Goal: Check status: Check status

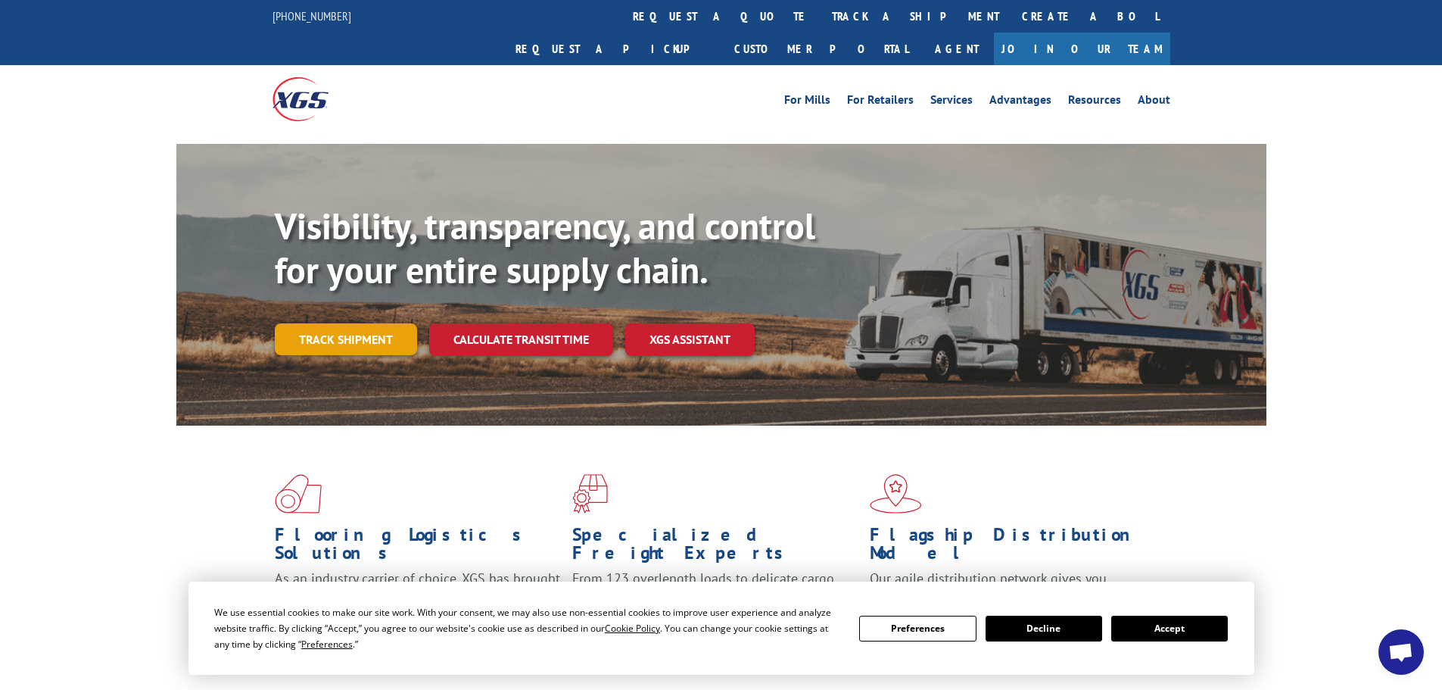
click at [379, 323] on link "Track shipment" at bounding box center [346, 339] width 142 height 32
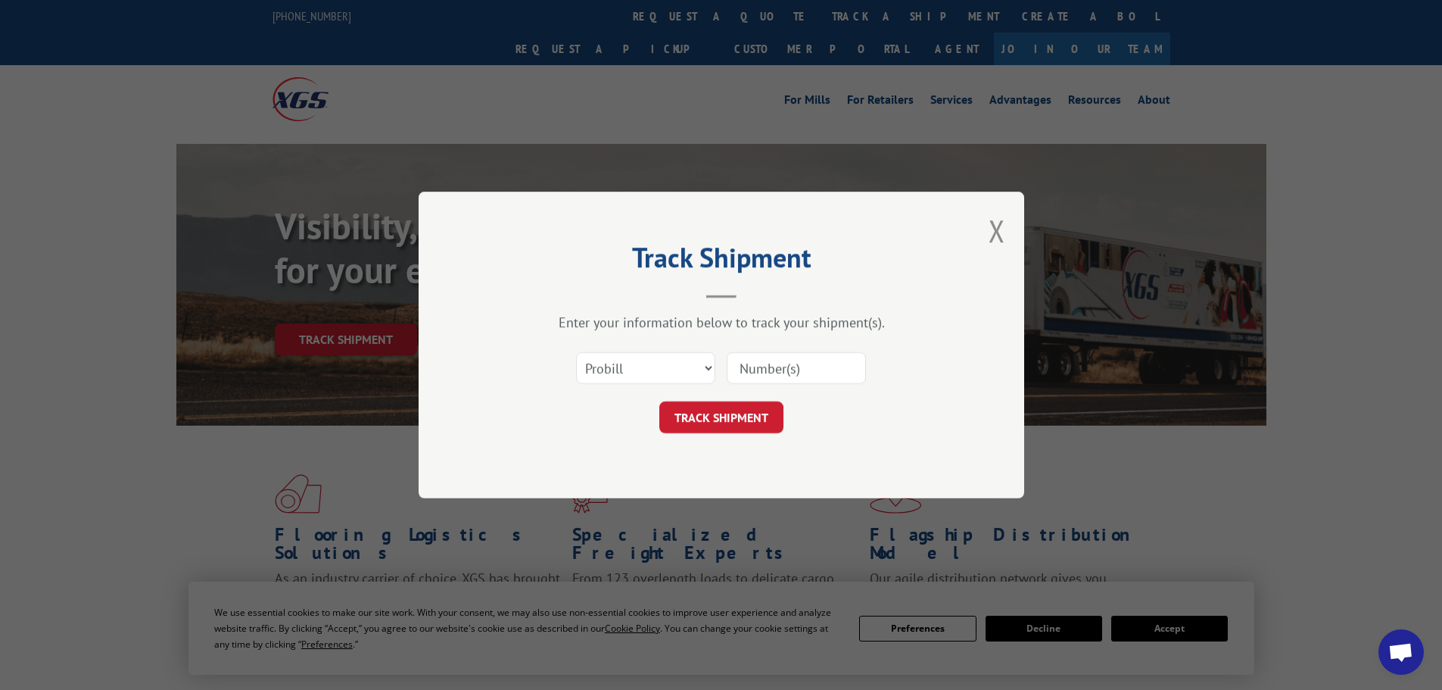
click at [769, 367] on input at bounding box center [796, 368] width 139 height 32
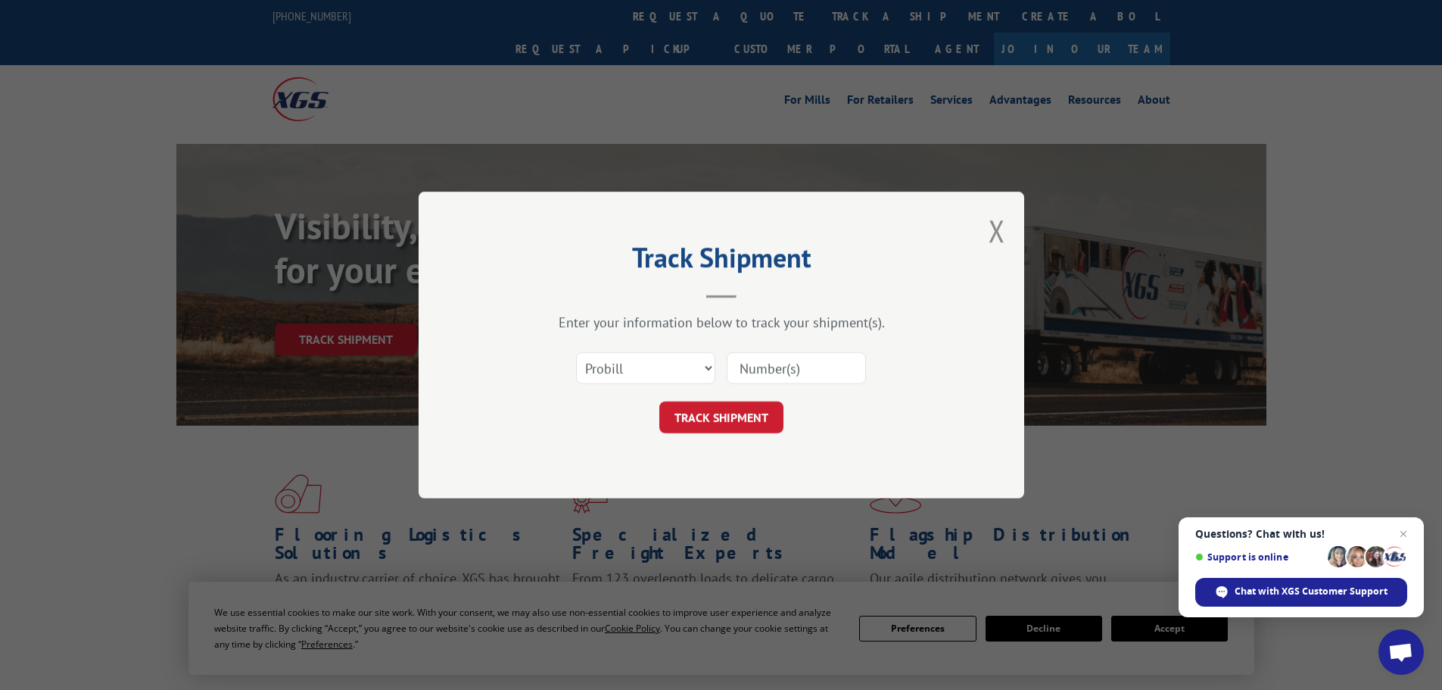
paste input "972320"
type input "972320"
click at [728, 426] on button "TRACK SHIPMENT" at bounding box center [721, 417] width 124 height 32
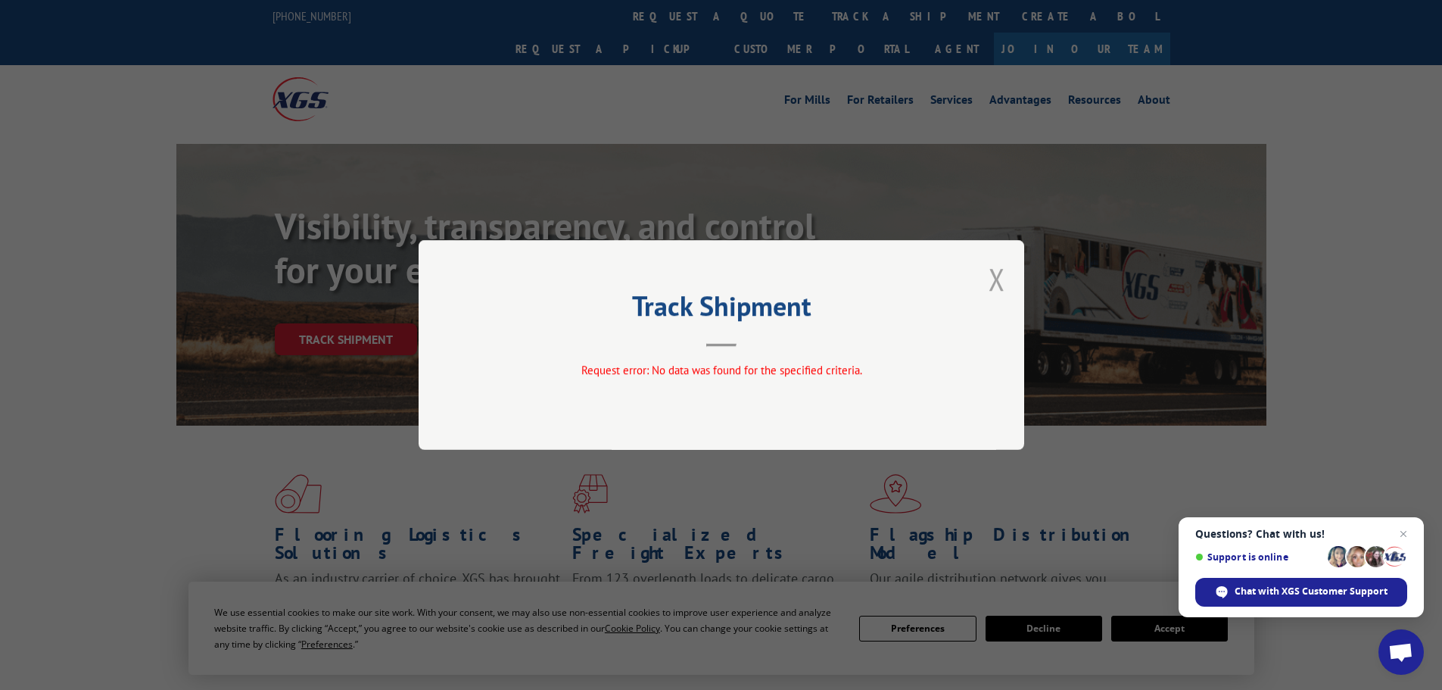
click at [994, 265] on button "Close modal" at bounding box center [997, 279] width 17 height 40
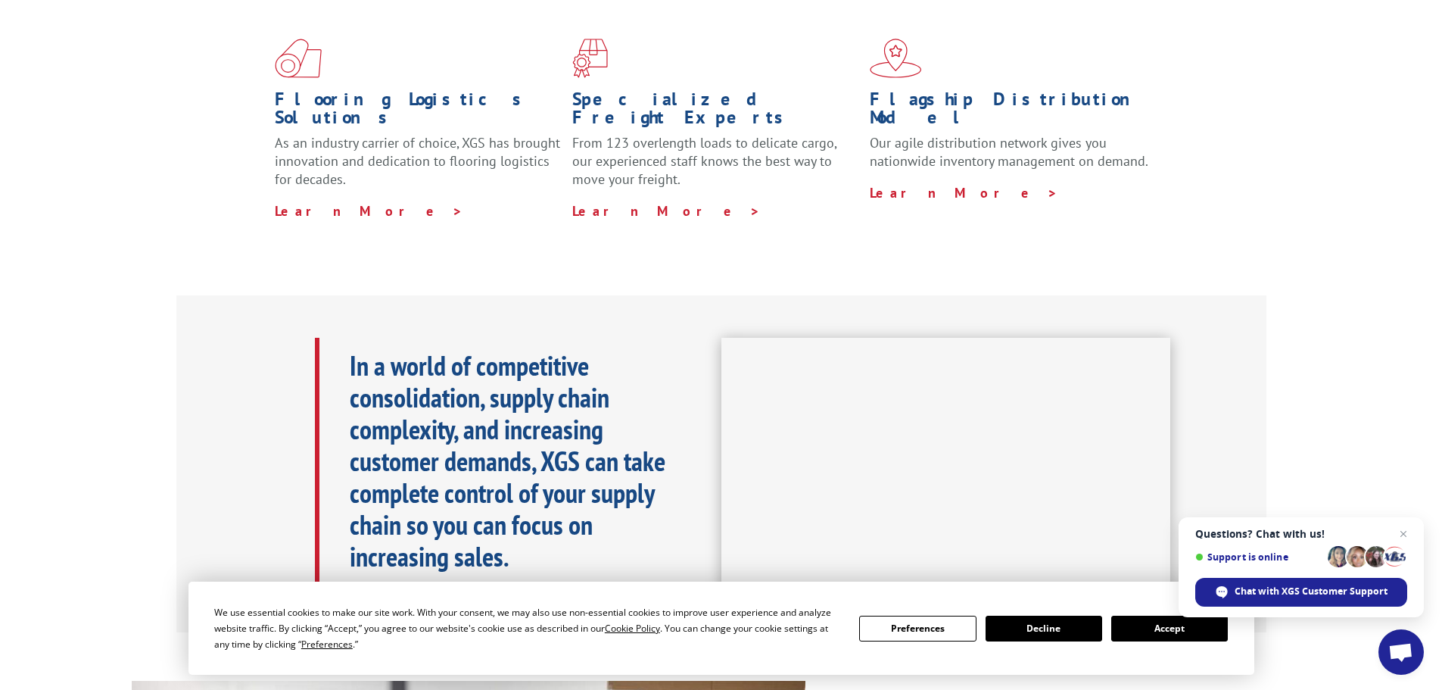
scroll to position [681, 0]
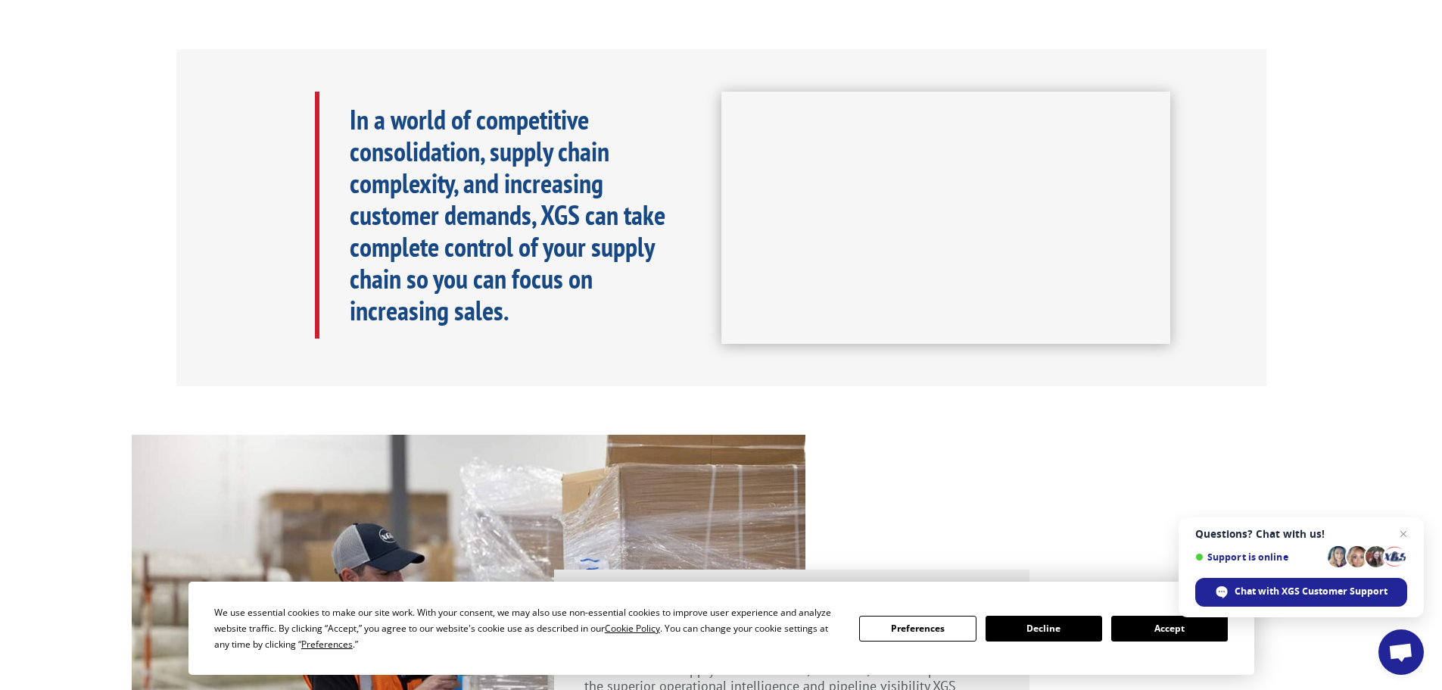
click at [1039, 626] on button "Decline" at bounding box center [1044, 629] width 117 height 26
